Goal: Information Seeking & Learning: Learn about a topic

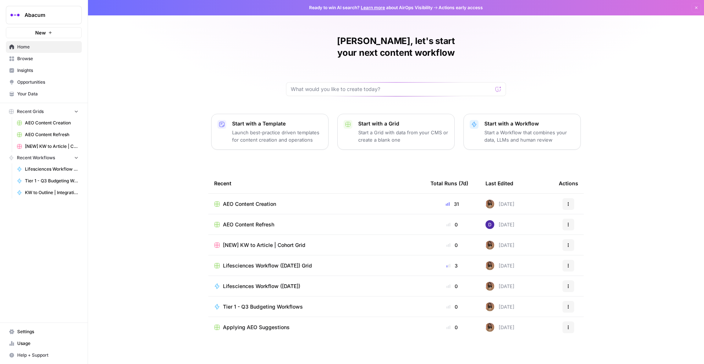
click at [55, 15] on span "Abacum" at bounding box center [47, 14] width 44 height 7
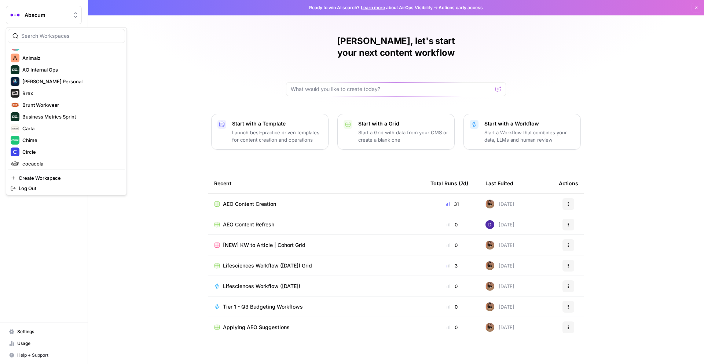
scroll to position [397, 0]
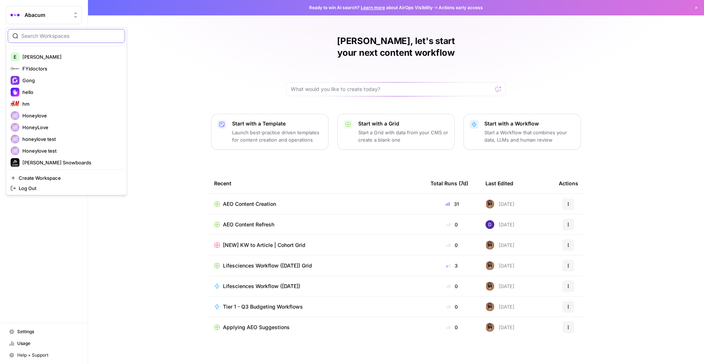
click at [52, 38] on input "search" at bounding box center [70, 35] width 99 height 7
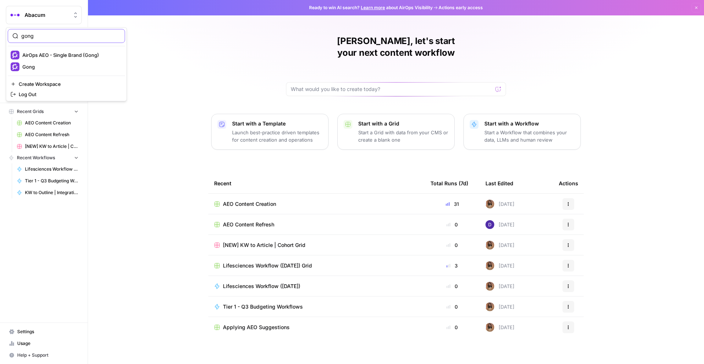
type input "gong"
click button "Gong" at bounding box center [66, 67] width 117 height 12
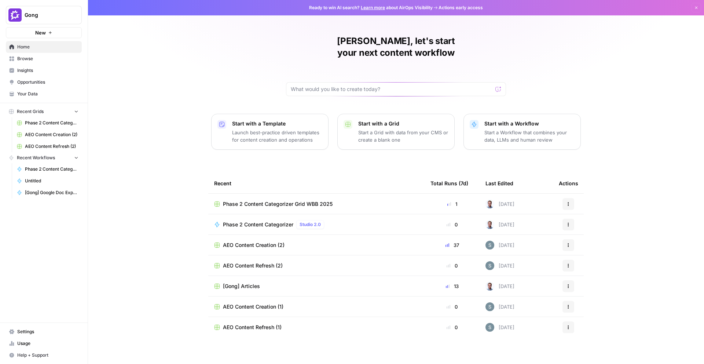
click at [56, 61] on span "Browse" at bounding box center [47, 58] width 61 height 7
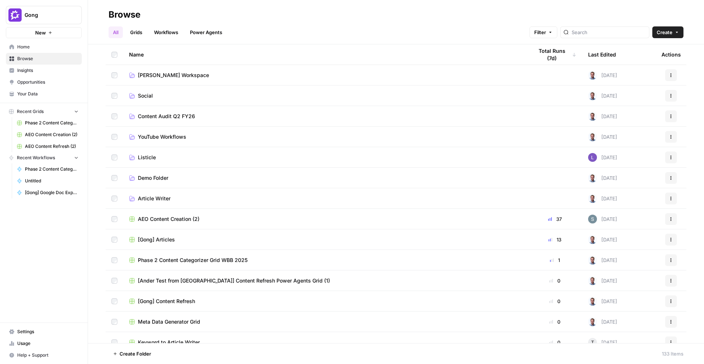
click at [48, 91] on span "Your Data" at bounding box center [47, 94] width 61 height 7
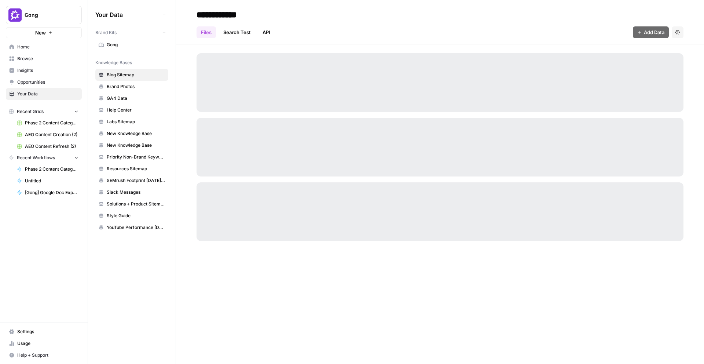
click at [52, 67] on span "Insights" at bounding box center [47, 70] width 61 height 7
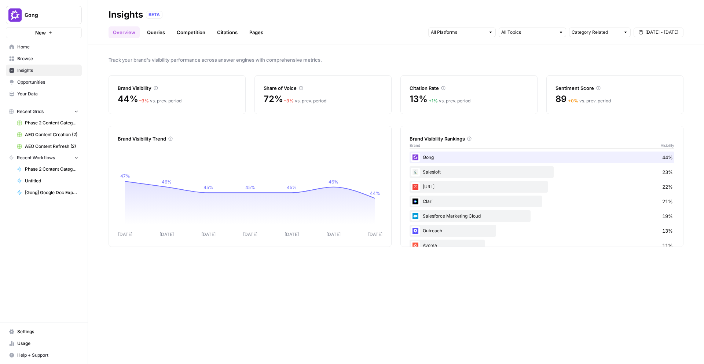
click at [225, 34] on link "Citations" at bounding box center [227, 32] width 29 height 12
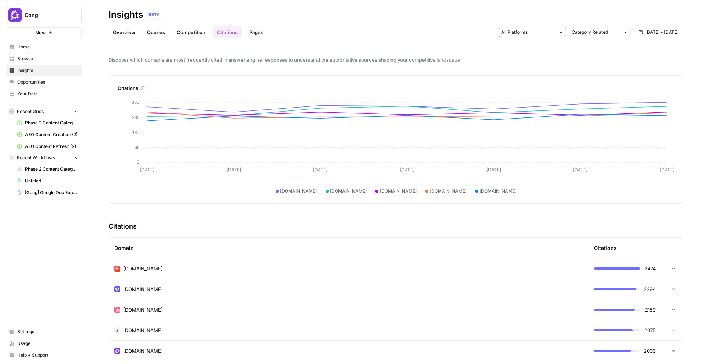
click at [552, 34] on input "text" at bounding box center [528, 32] width 54 height 7
click at [548, 47] on span "Gemini" at bounding box center [531, 48] width 37 height 7
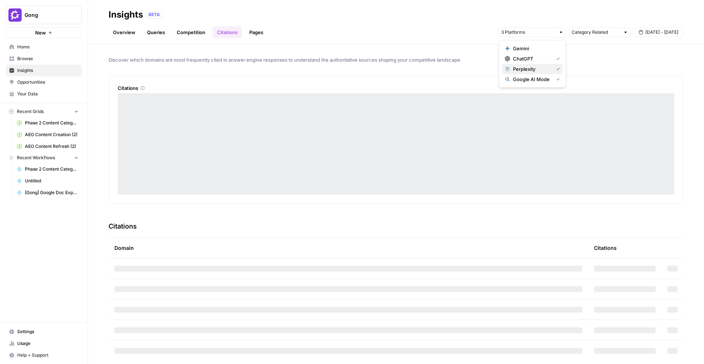
click at [540, 70] on span "Perplexity" at bounding box center [531, 68] width 37 height 7
click at [538, 85] on div "Gemini ChatGPT Perplexity Google AI Mode" at bounding box center [532, 64] width 67 height 48
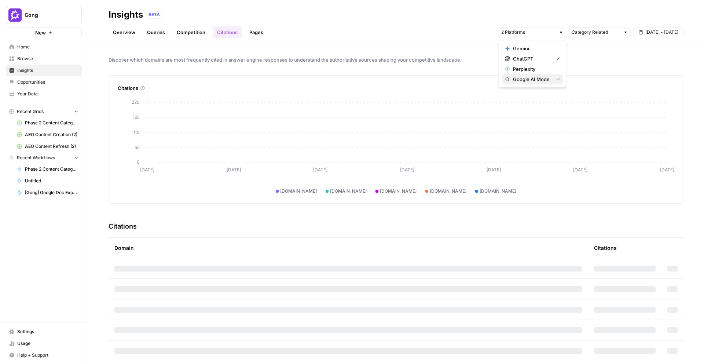
click at [542, 79] on span "Google AI Mode" at bounding box center [531, 79] width 37 height 7
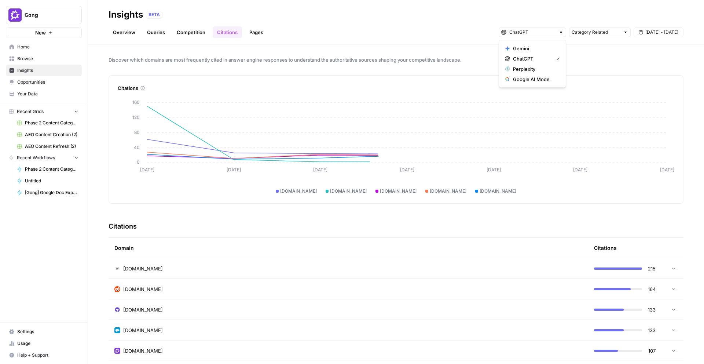
click at [395, 39] on header "Insights BETA Overview Queries Competition Citations Pages Category Related Sep…" at bounding box center [396, 22] width 616 height 44
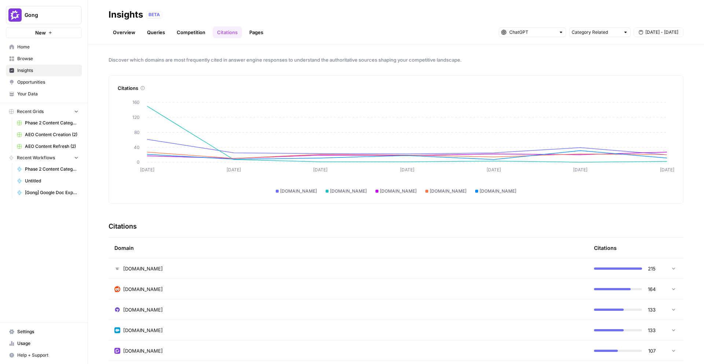
click at [378, 190] on div at bounding box center [376, 191] width 3 height 3
click at [378, 191] on div at bounding box center [376, 191] width 3 height 3
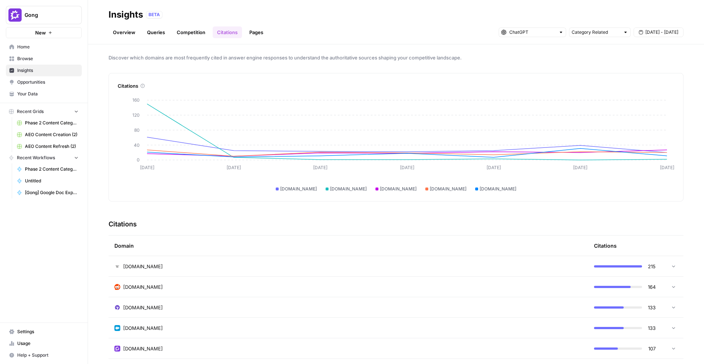
scroll to position [2, 0]
